Goal: Transaction & Acquisition: Download file/media

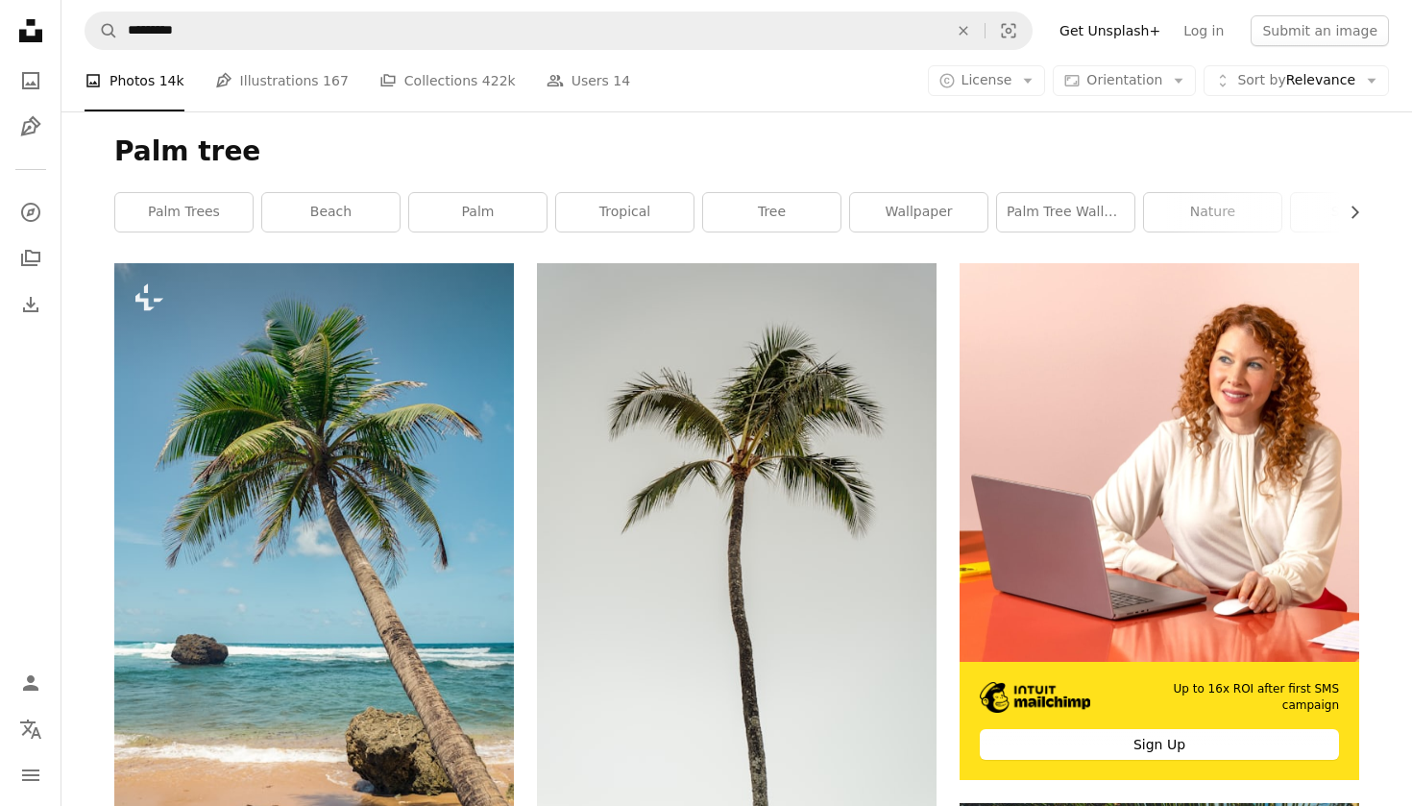
scroll to position [60347, 0]
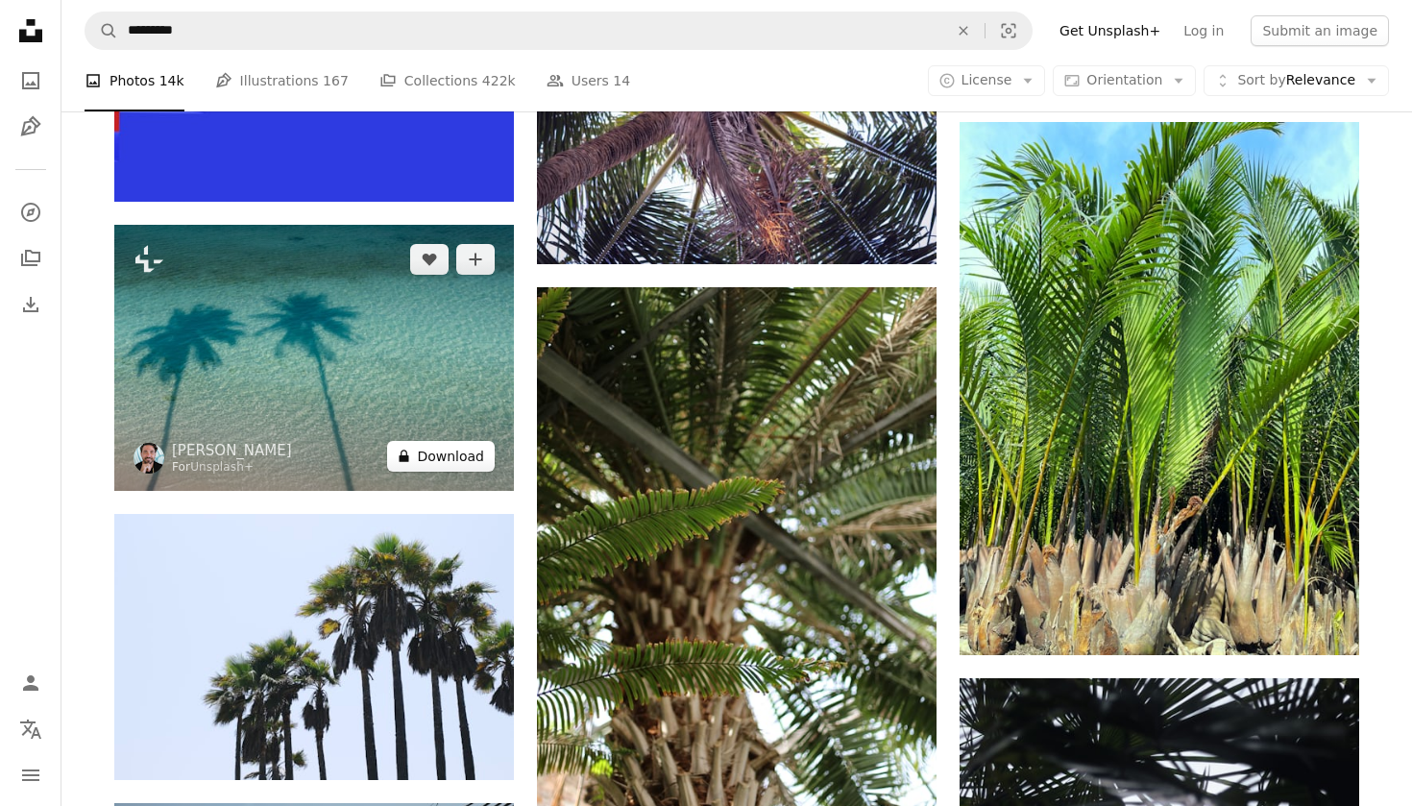
click at [442, 472] on button "A lock Download" at bounding box center [441, 456] width 108 height 31
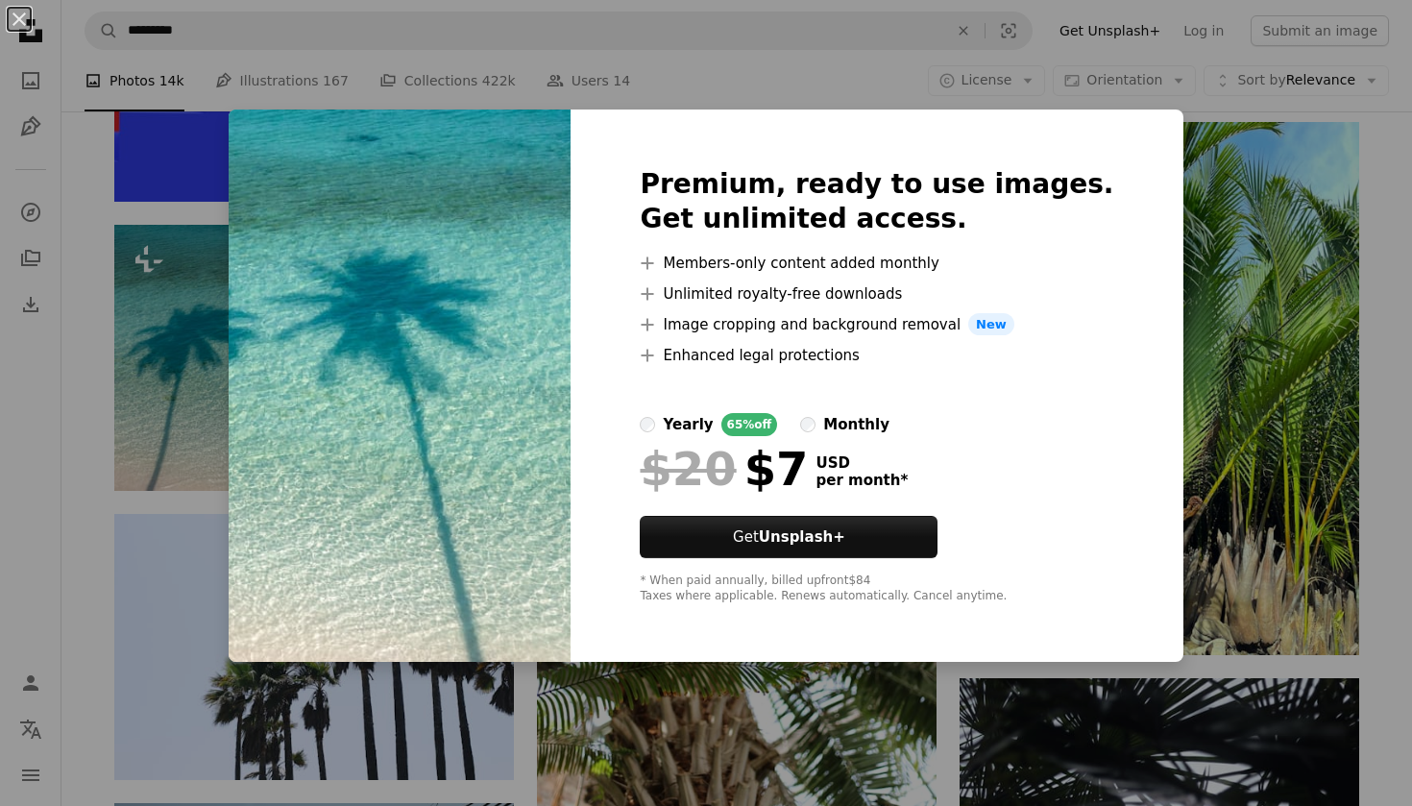
click at [231, 538] on div "An X shape Premium, ready to use images. Get unlimited access. A plus sign Memb…" at bounding box center [706, 403] width 1412 height 806
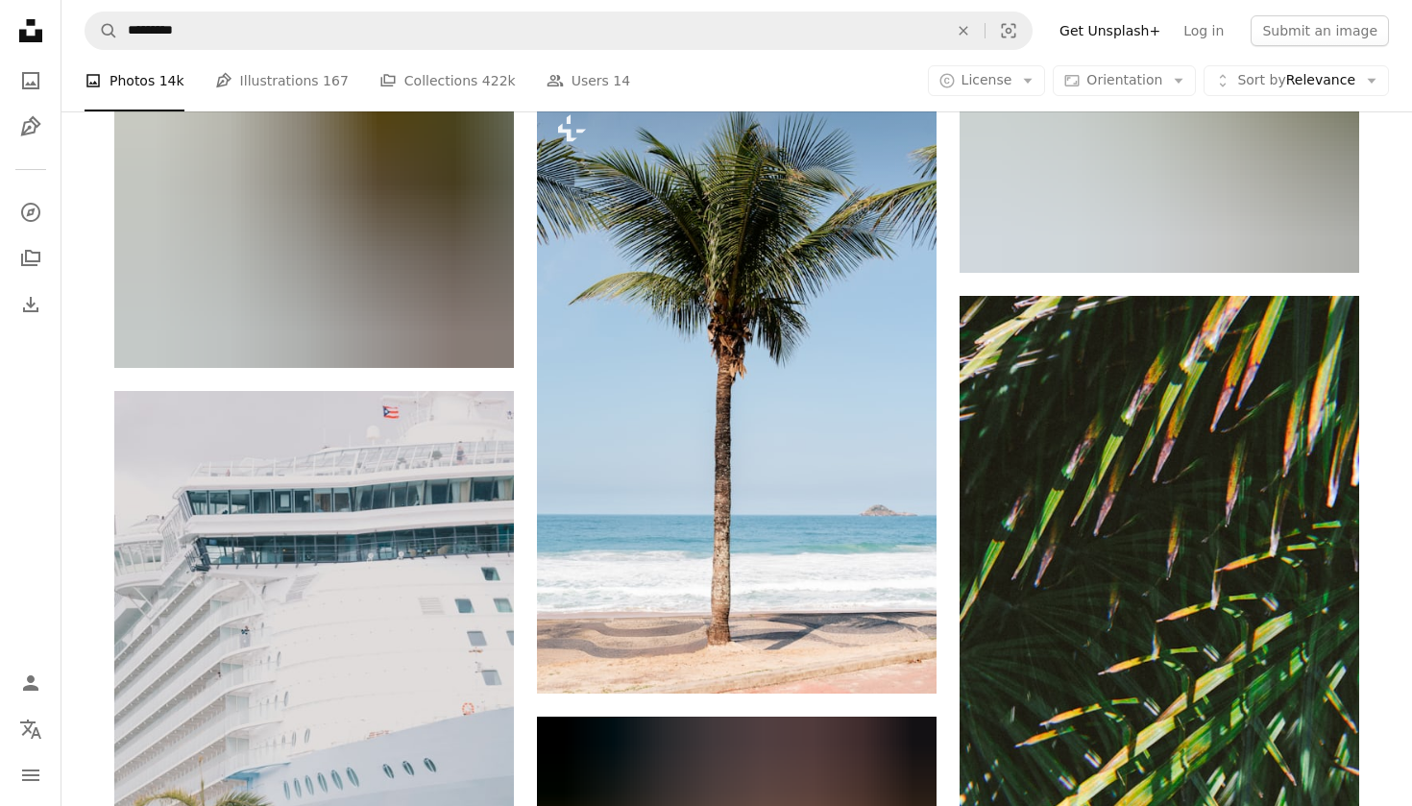
scroll to position [75448, 0]
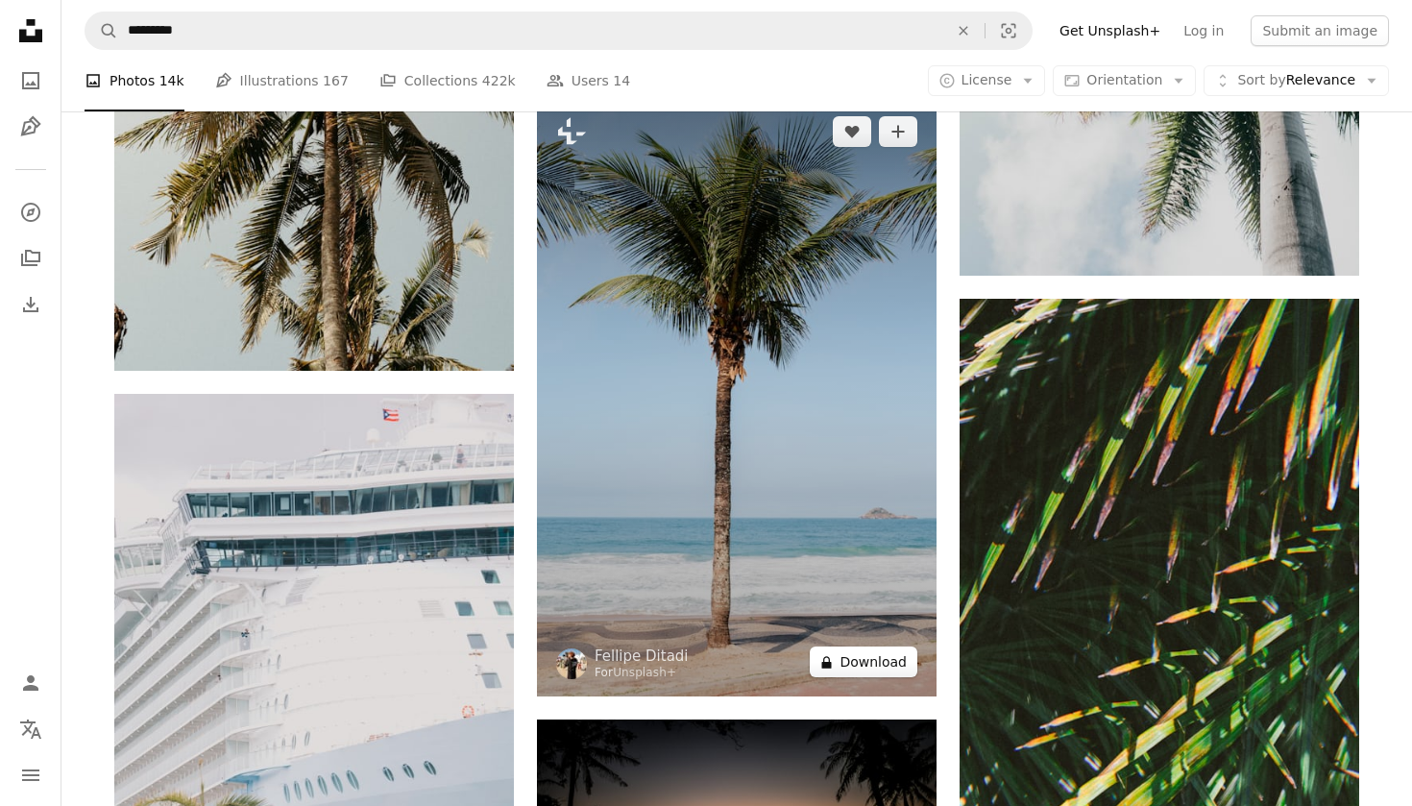
click at [863, 677] on button "A lock Download" at bounding box center [864, 661] width 108 height 31
click at [864, 677] on button "A lock Download" at bounding box center [864, 661] width 108 height 31
click at [860, 677] on button "A lock Download" at bounding box center [864, 661] width 108 height 31
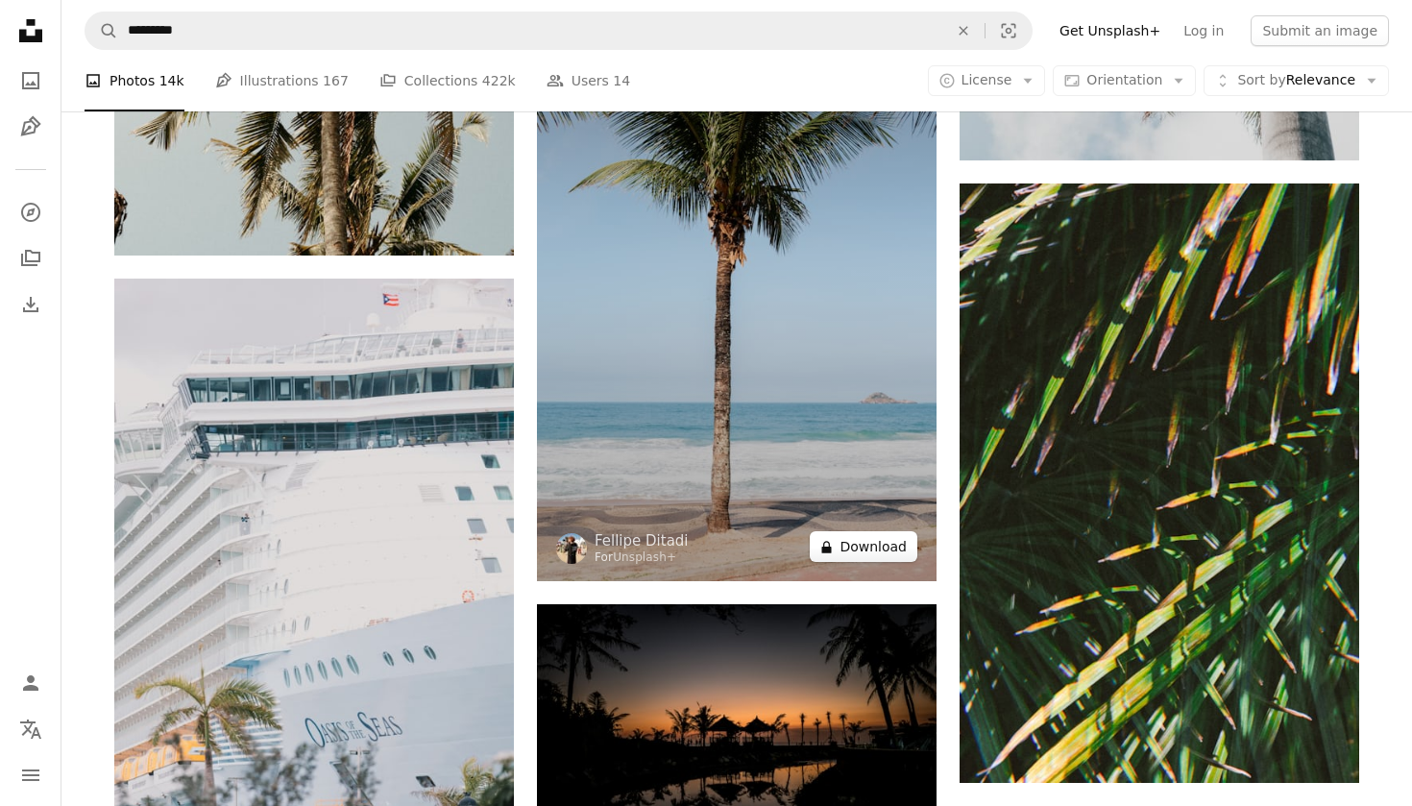
scroll to position [75572, 0]
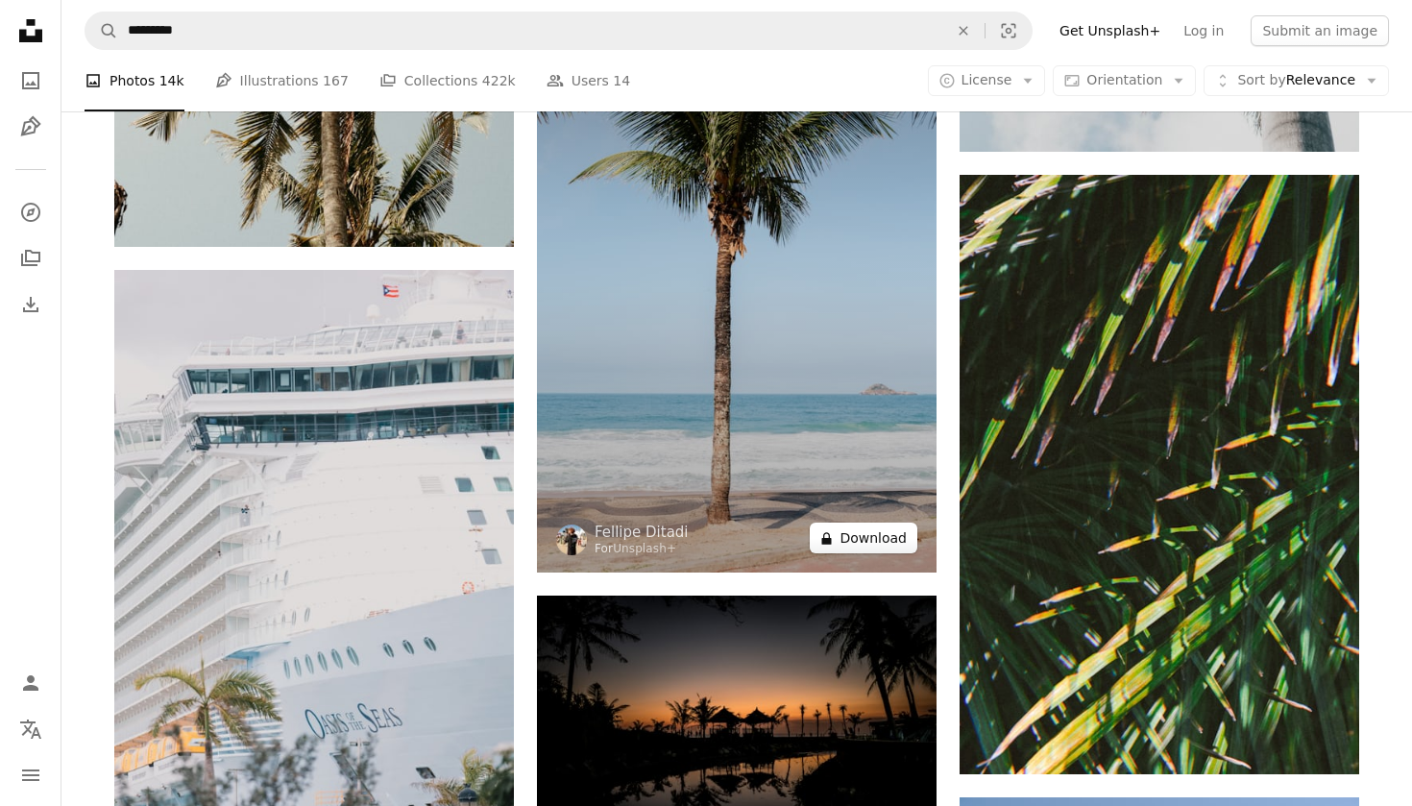
click at [859, 553] on button "A lock Download" at bounding box center [864, 538] width 108 height 31
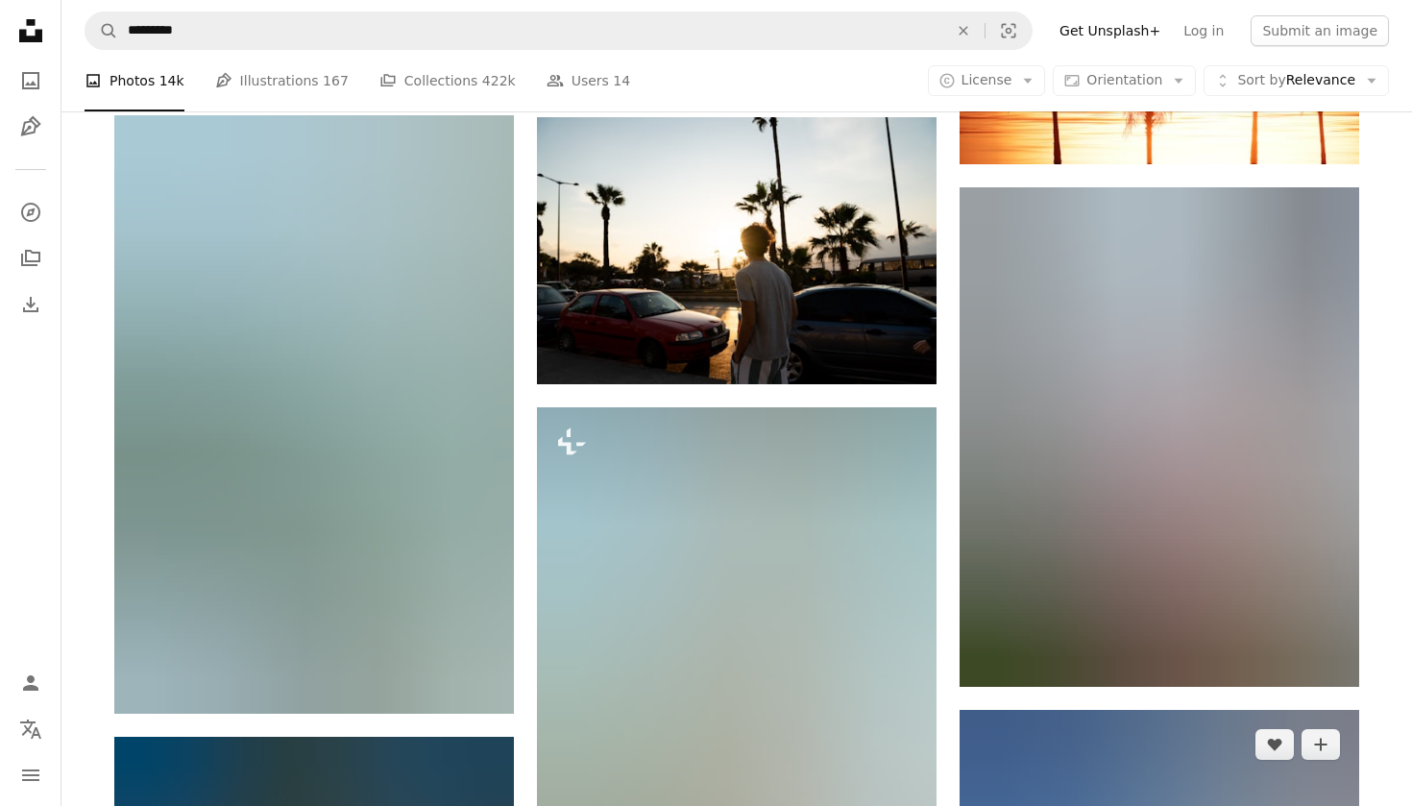
scroll to position [125553, 0]
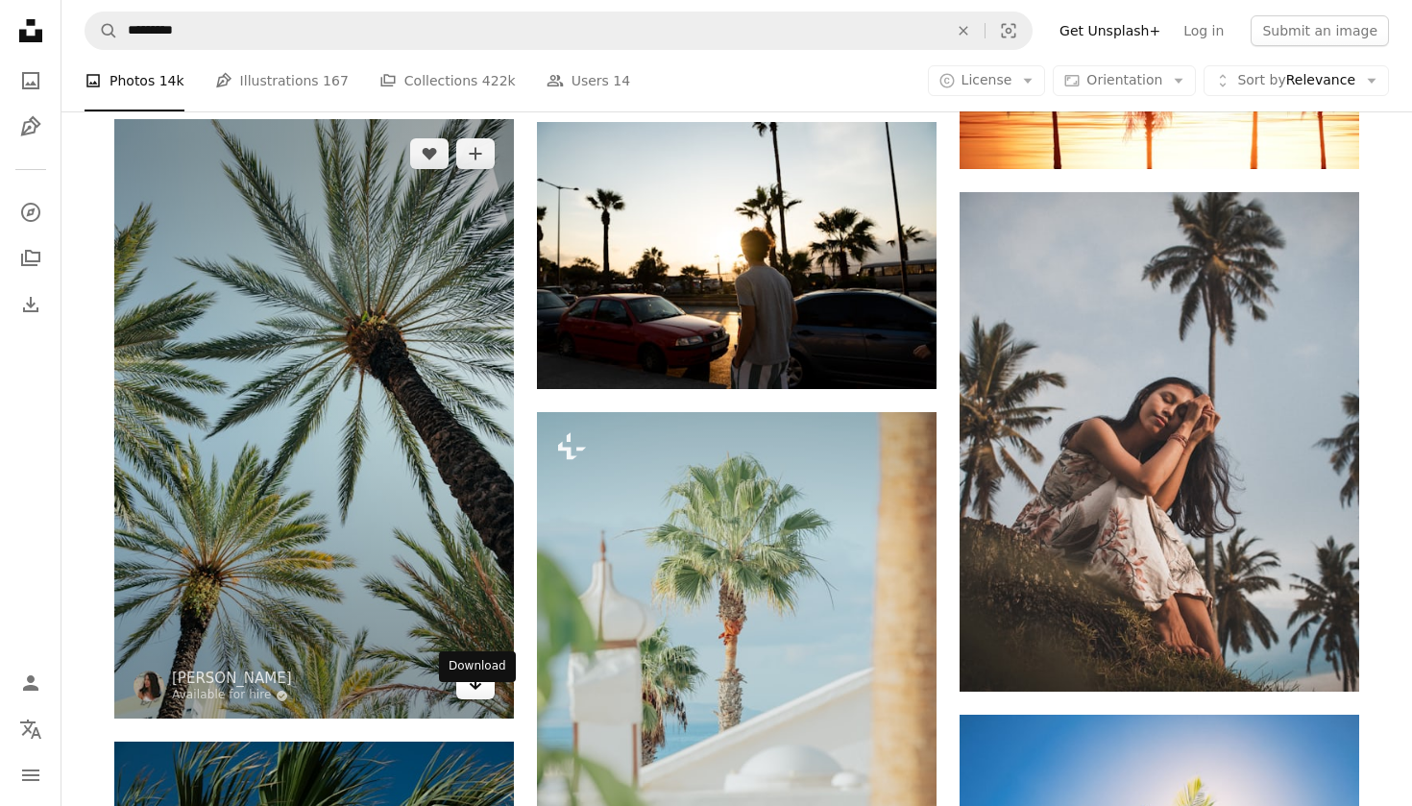
click at [470, 694] on icon "Arrow pointing down" at bounding box center [475, 682] width 15 height 23
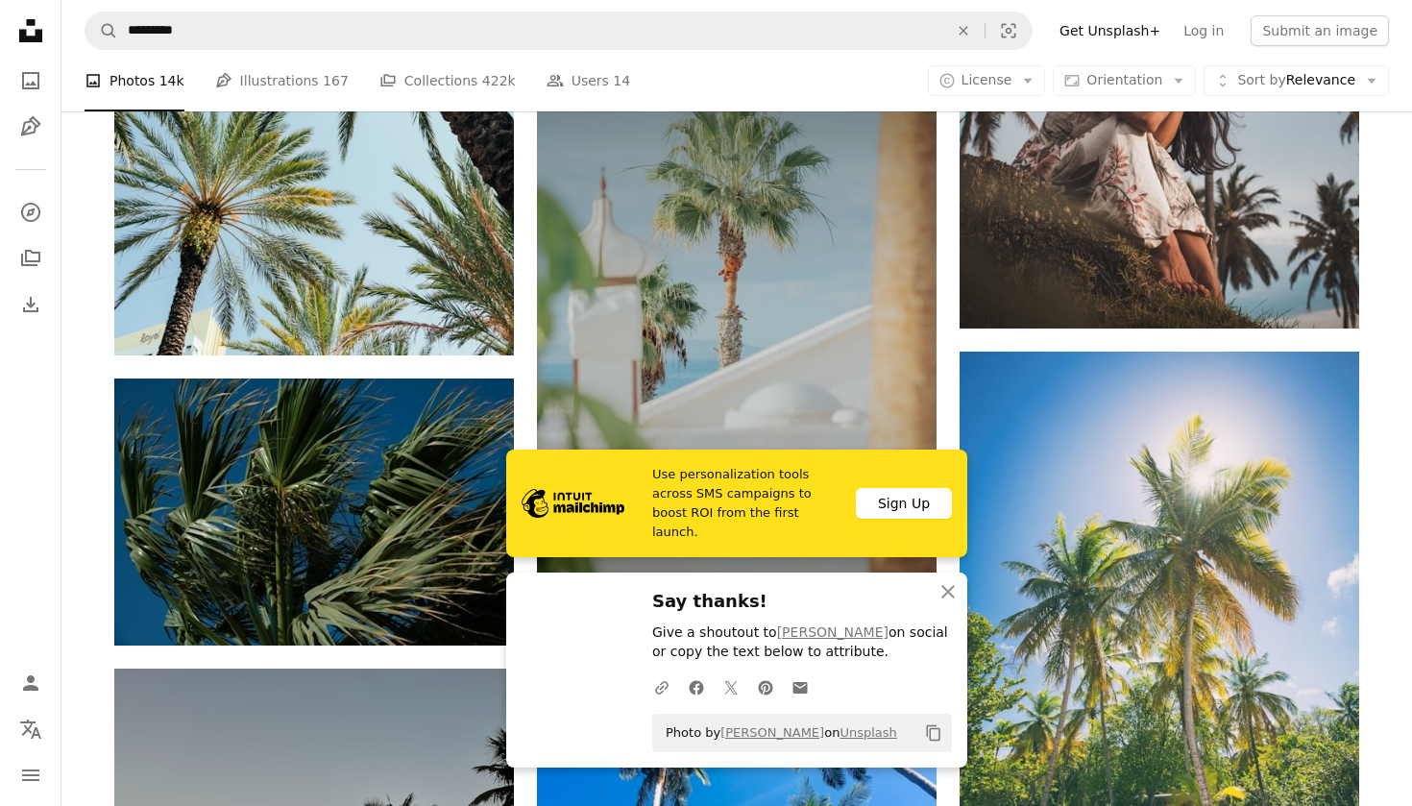
scroll to position [125934, 0]
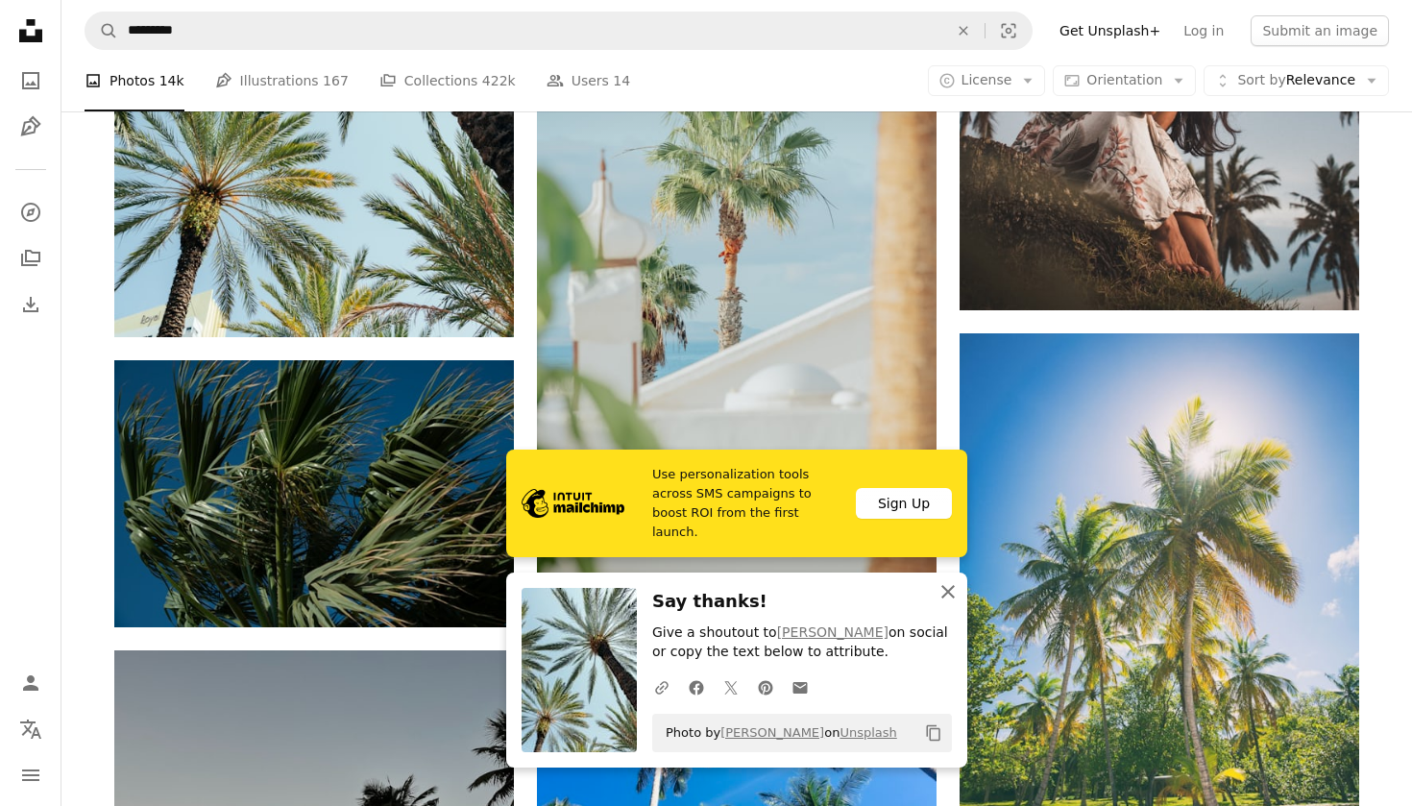
click at [948, 591] on icon "An X shape" at bounding box center [947, 591] width 23 height 23
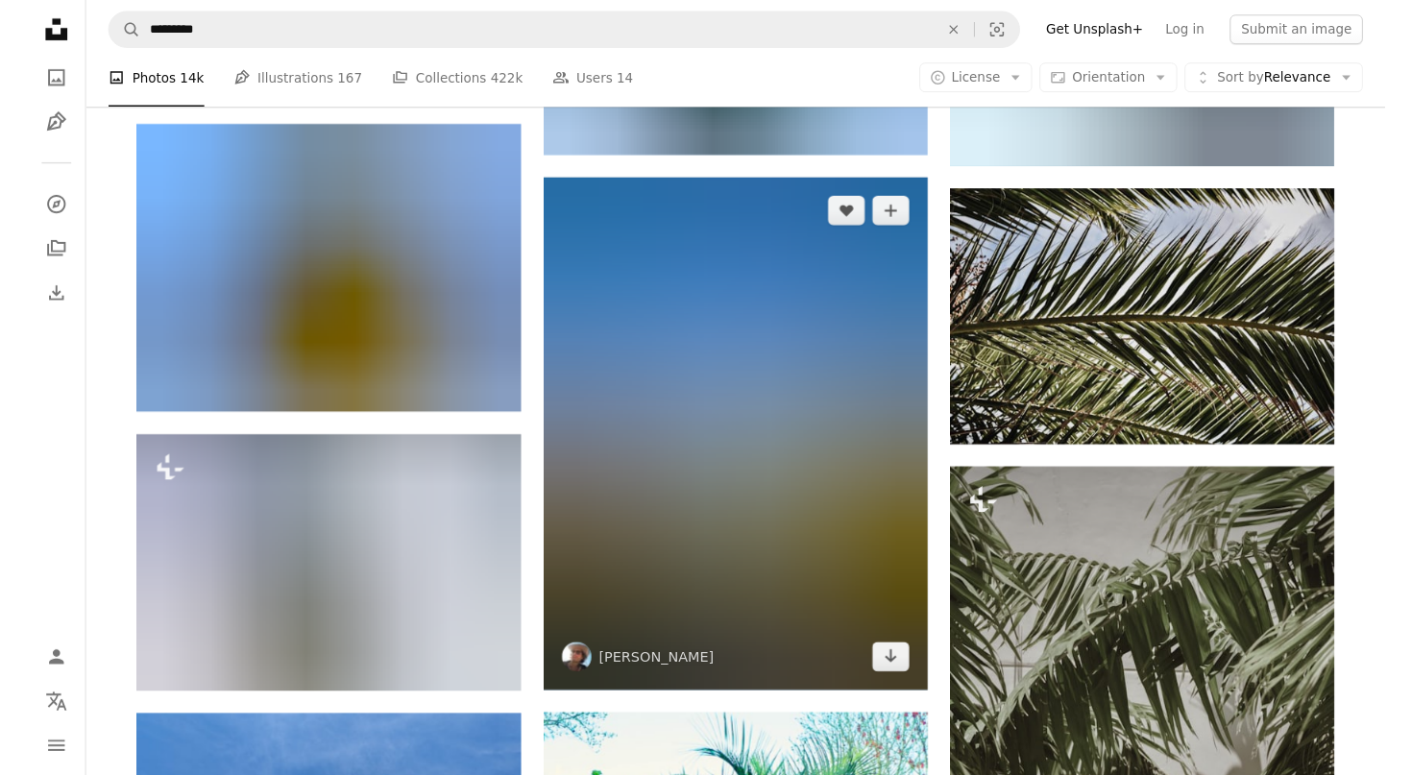
scroll to position [144057, 0]
